Goal: Information Seeking & Learning: Understand process/instructions

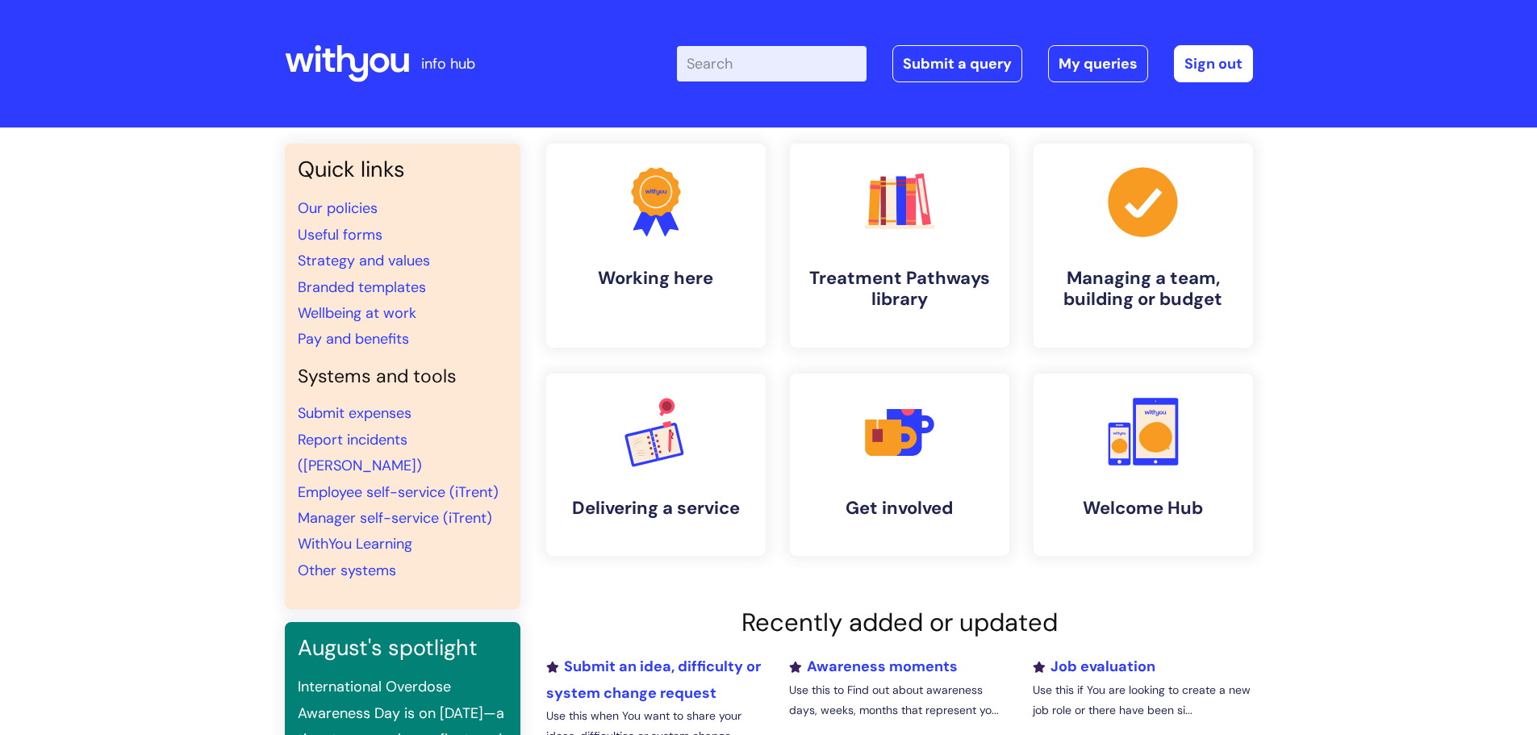
click at [769, 69] on input "Enter your search term here..." at bounding box center [772, 64] width 190 height 36
type input "refer"
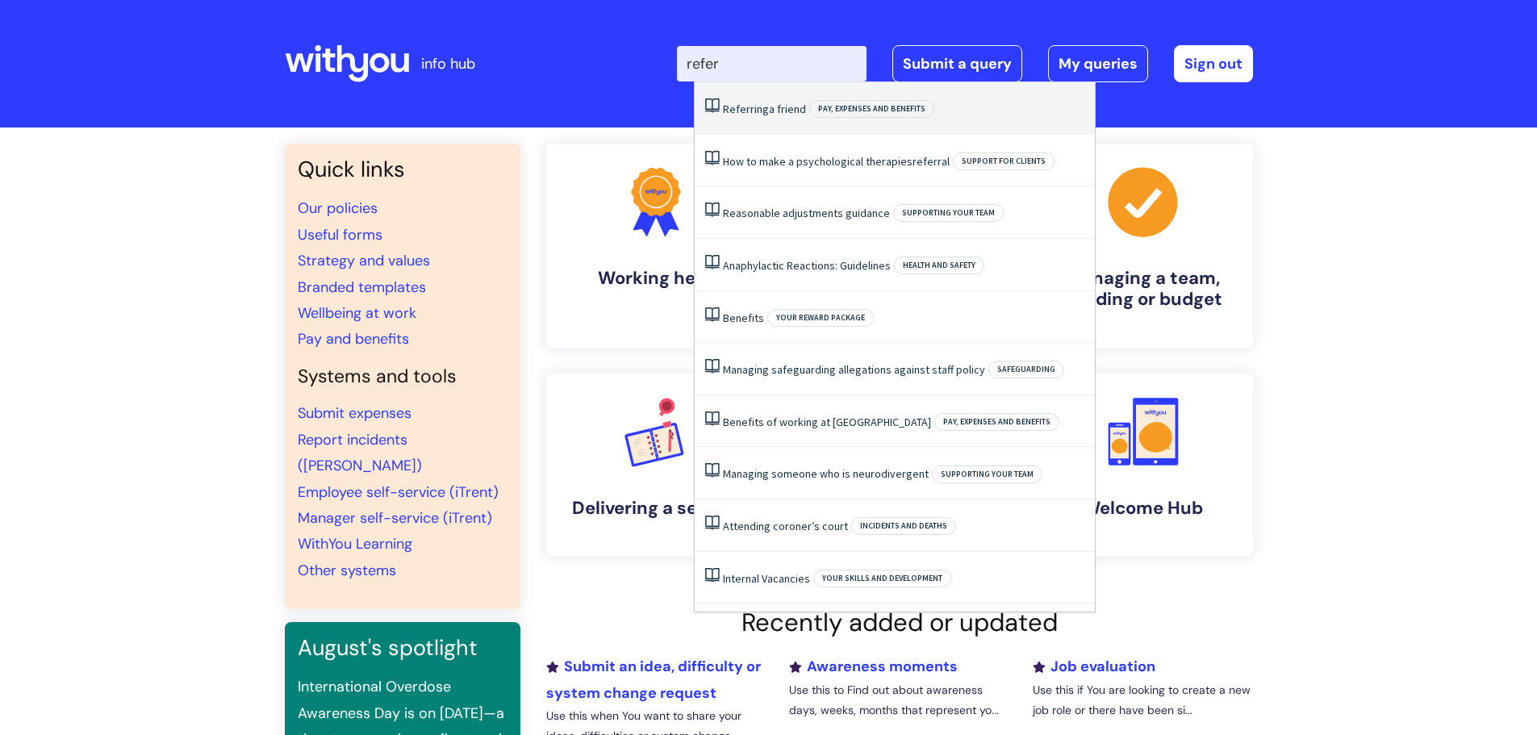
click at [776, 120] on li "Referring a friend Pay, expenses and benefits" at bounding box center [895, 108] width 400 height 52
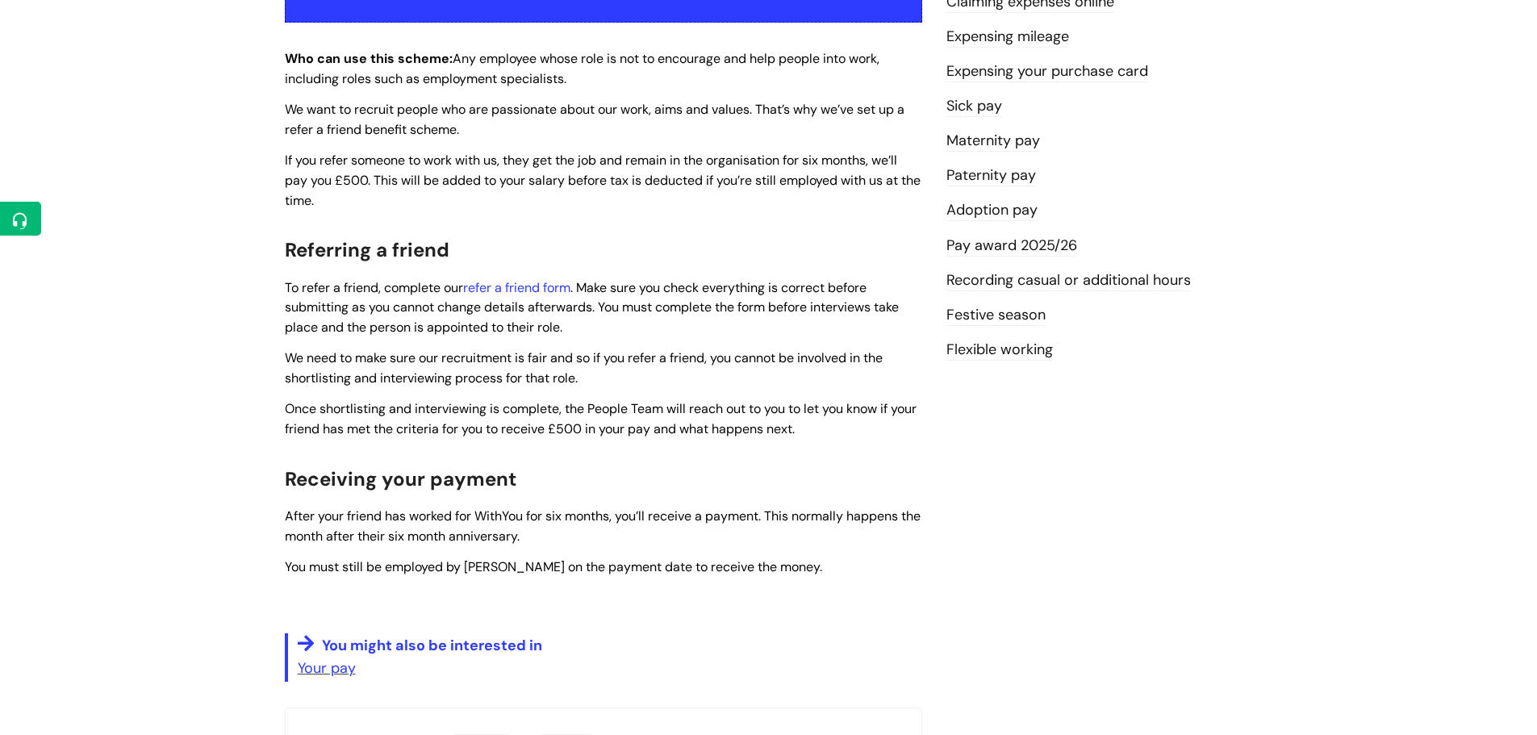
scroll to position [404, 0]
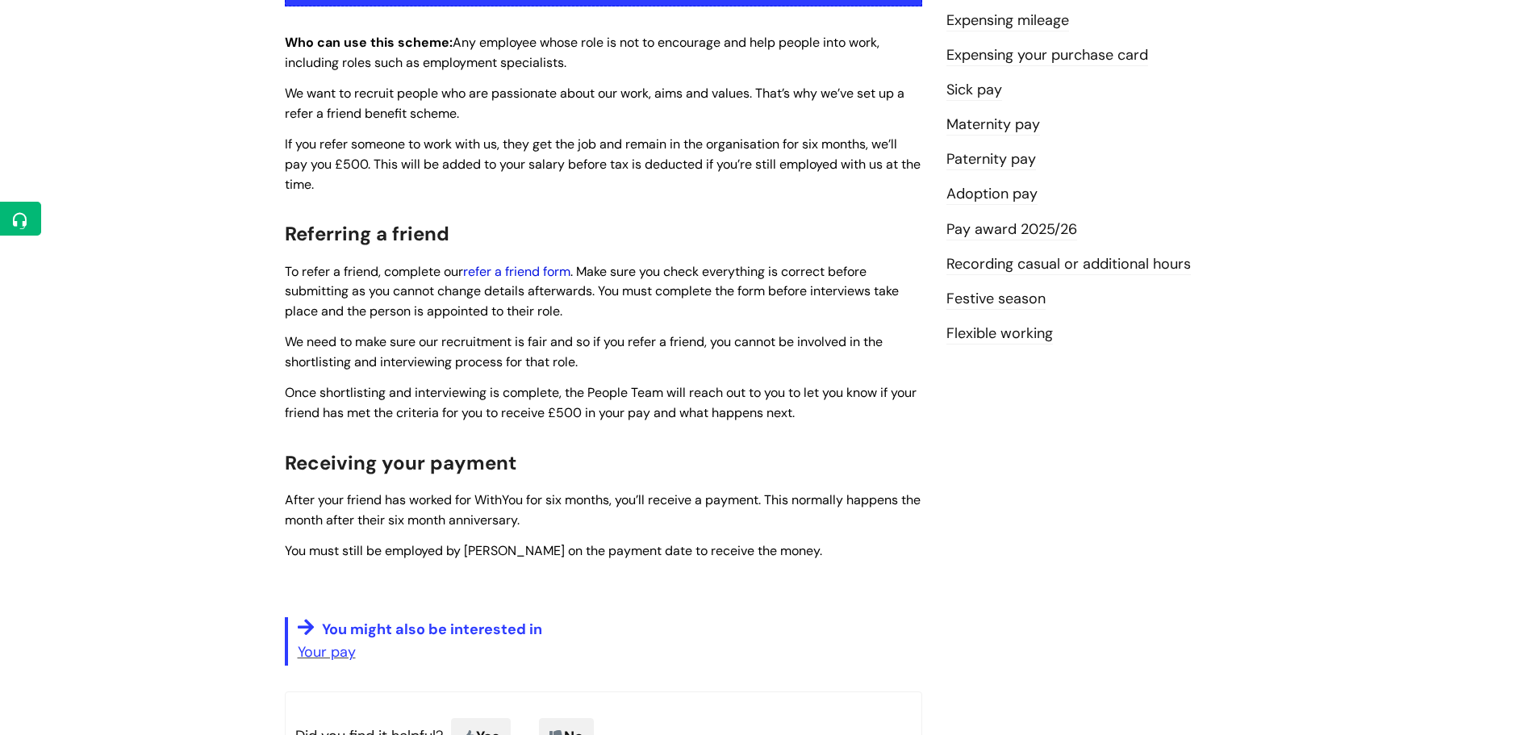
click at [540, 274] on link "refer a friend form" at bounding box center [516, 271] width 107 height 17
click at [526, 270] on link "refer a friend form" at bounding box center [516, 271] width 107 height 17
